Goal: Answer question/provide support

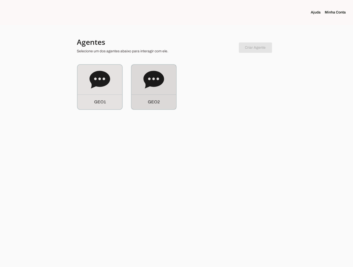
click at [160, 86] on icon at bounding box center [153, 80] width 21 height 21
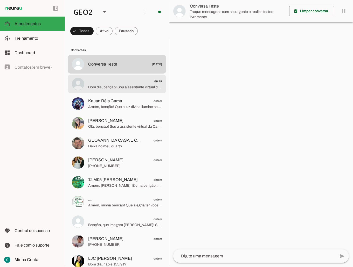
click at [110, 86] on span "Bom dia, benção! Sou a assistente virtual da Casa e [PERSON_NAME], e estou aqui…" at bounding box center [125, 87] width 74 height 5
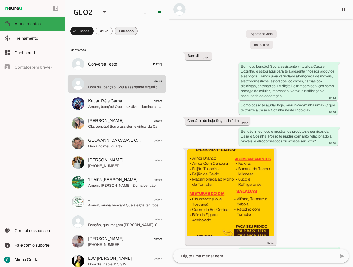
click at [128, 32] on span at bounding box center [126, 31] width 23 height 12
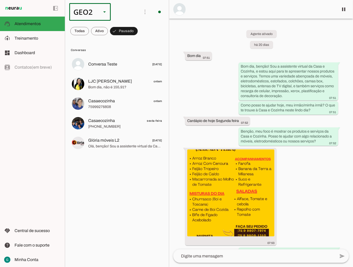
click at [97, 14] on div "GEO2" at bounding box center [83, 12] width 28 height 18
click at [143, 30] on slot at bounding box center [159, 33] width 33 height 6
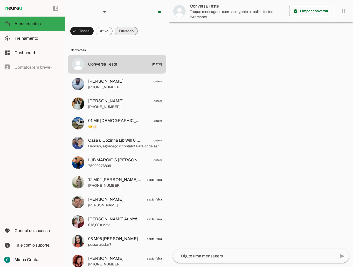
click at [129, 32] on span at bounding box center [126, 31] width 23 height 12
